Goal: Navigation & Orientation: Find specific page/section

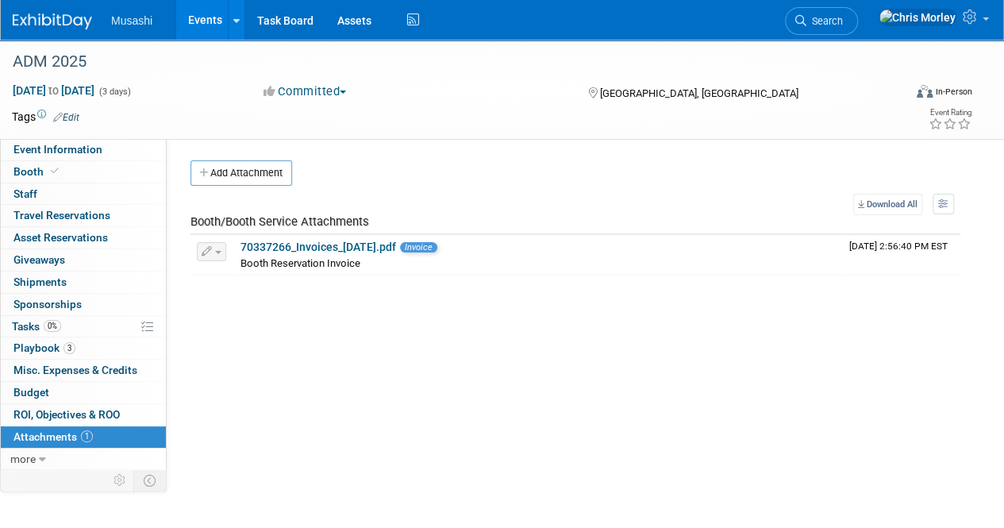
click at [62, 26] on img at bounding box center [52, 21] width 79 height 16
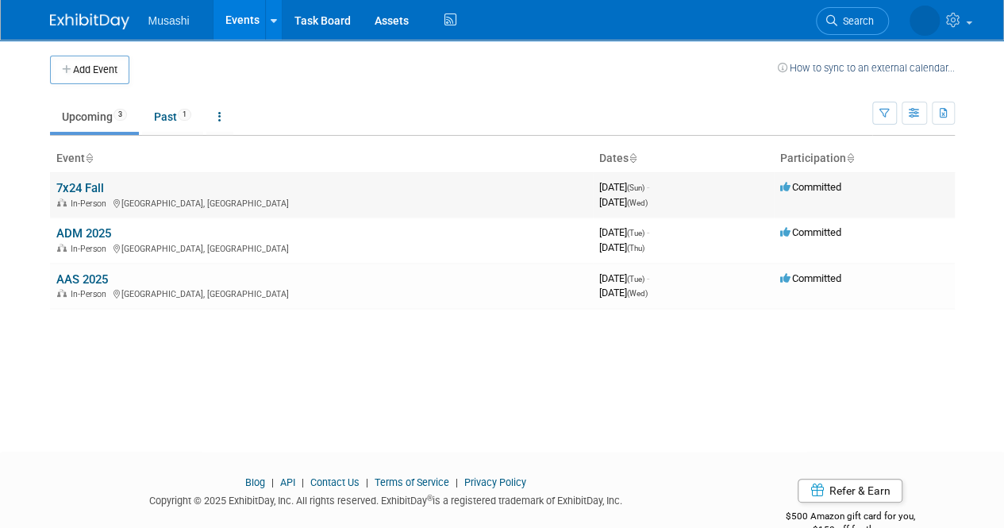
click at [85, 185] on link "7x24 Fall" at bounding box center [80, 188] width 48 height 14
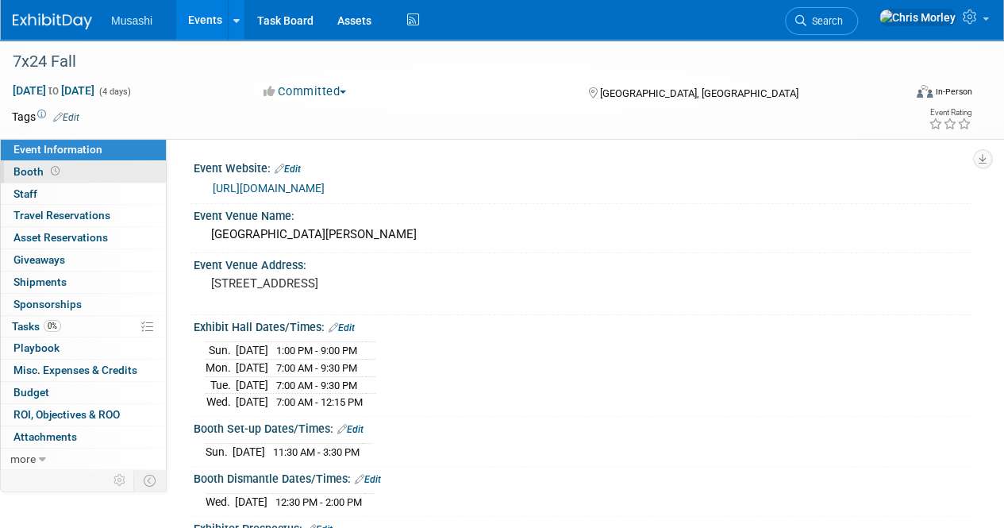
click at [32, 175] on span "Booth" at bounding box center [37, 171] width 49 height 13
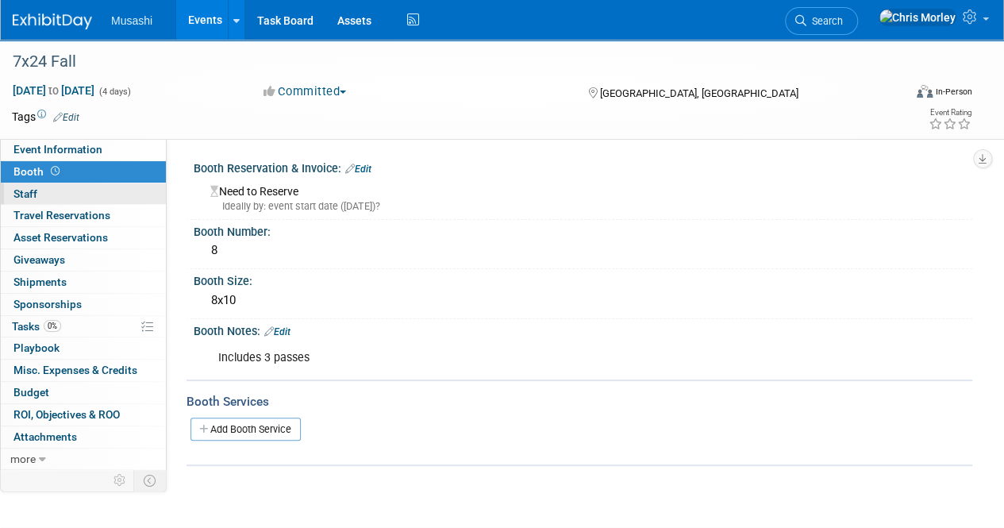
click at [38, 188] on link "0 Staff 0" at bounding box center [83, 193] width 165 height 21
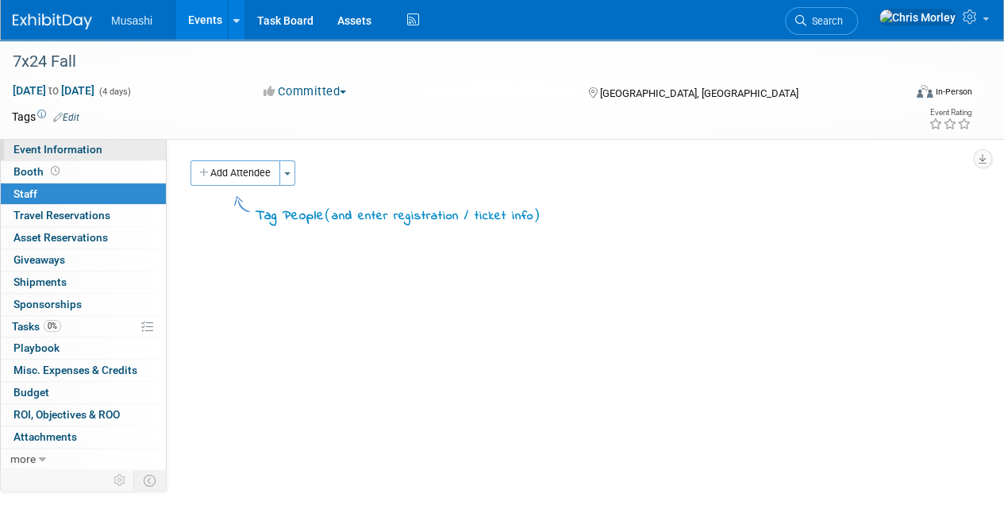
click at [72, 152] on span "Event Information" at bounding box center [57, 149] width 89 height 13
